Goal: Information Seeking & Learning: Check status

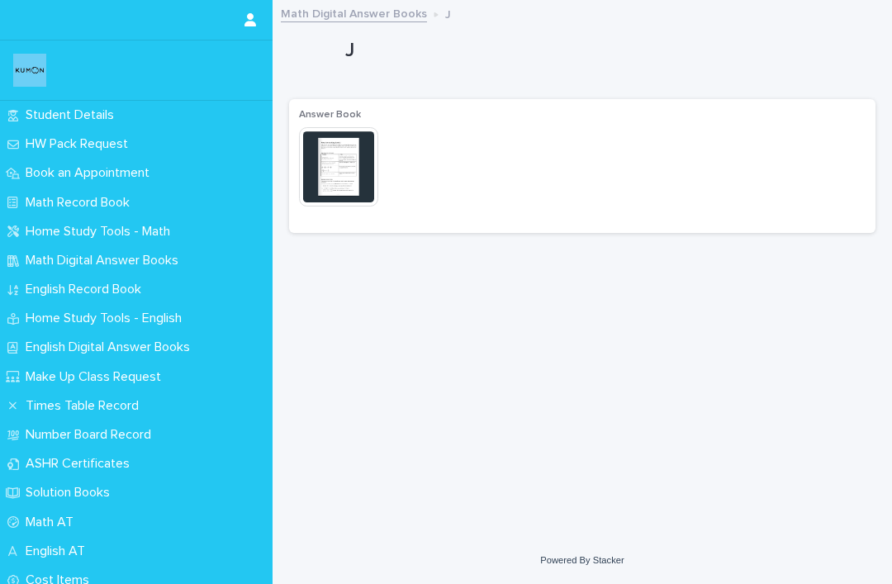
click at [1, 211] on div "Math Record Book" at bounding box center [136, 202] width 273 height 29
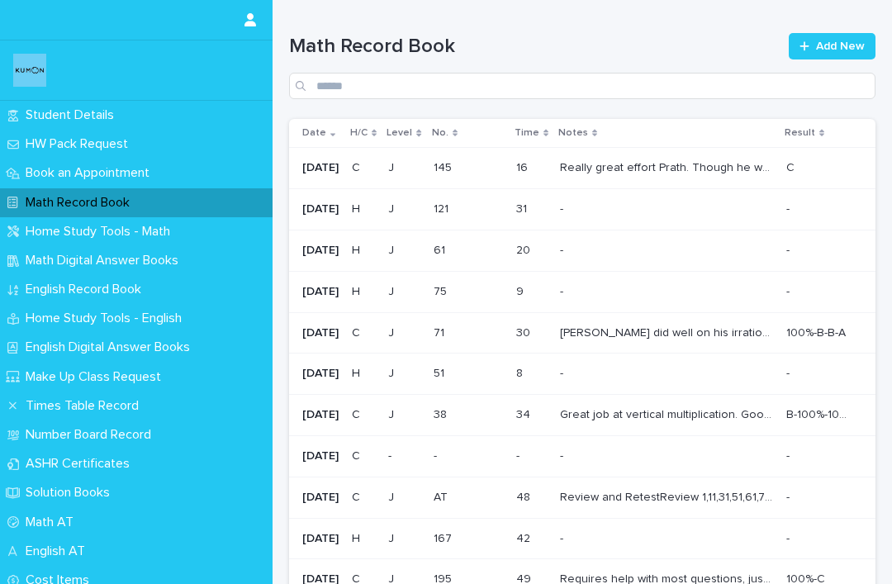
click at [750, 163] on p "Really great effort Prath. Though he was running into some issues in his work, …" at bounding box center [668, 166] width 216 height 17
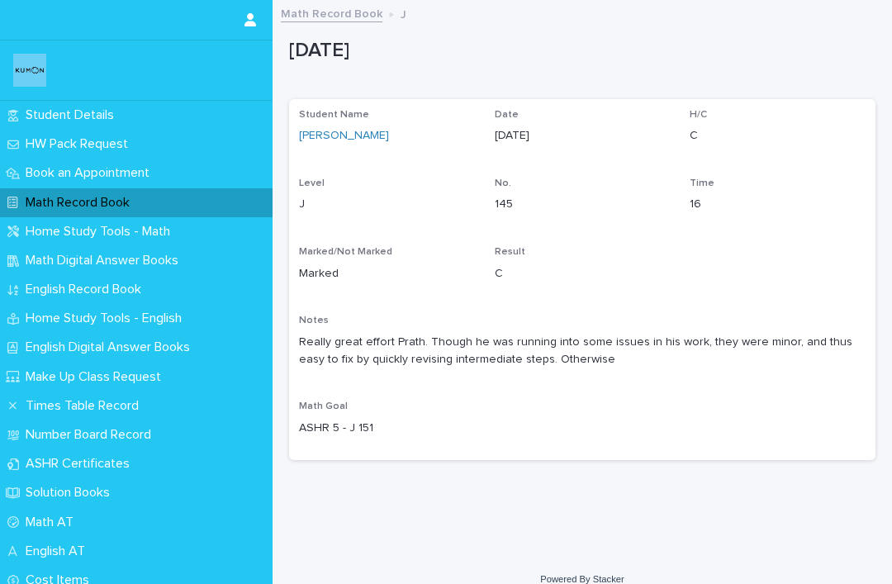
click at [860, 321] on p "Notes" at bounding box center [582, 321] width 567 height 12
click at [806, 347] on p "Really great effort Prath. Though he was running into some issues in his work, …" at bounding box center [582, 351] width 567 height 35
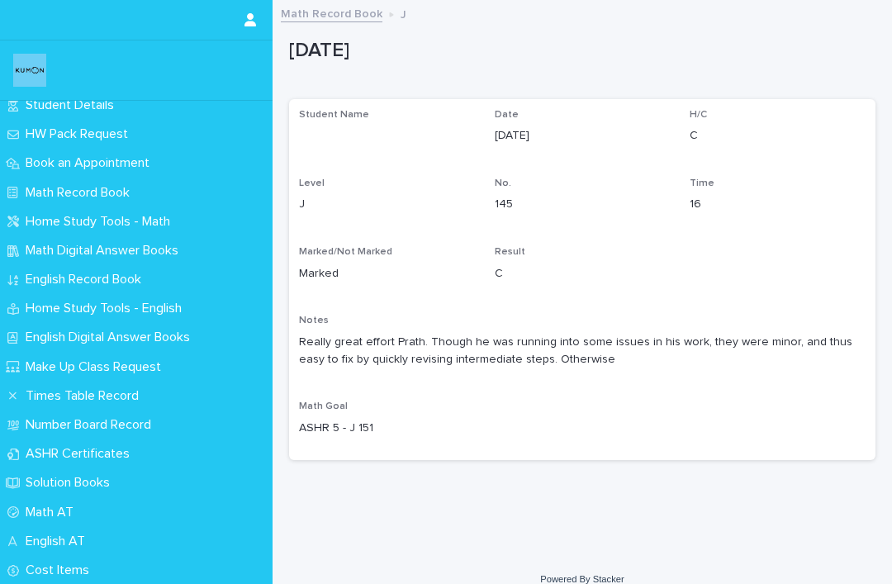
scroll to position [8, 0]
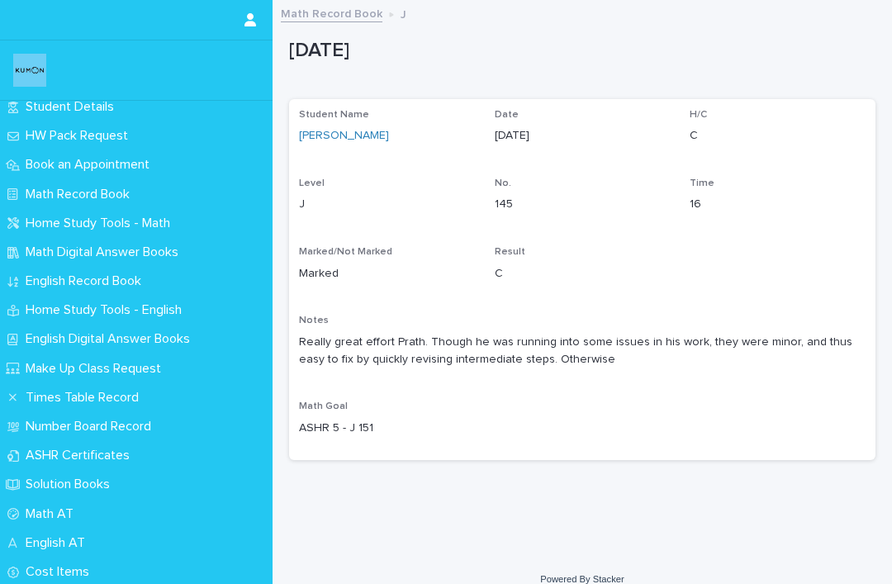
click at [22, 421] on p "Number Board Record" at bounding box center [91, 427] width 145 height 16
